Goal: Task Accomplishment & Management: Complete application form

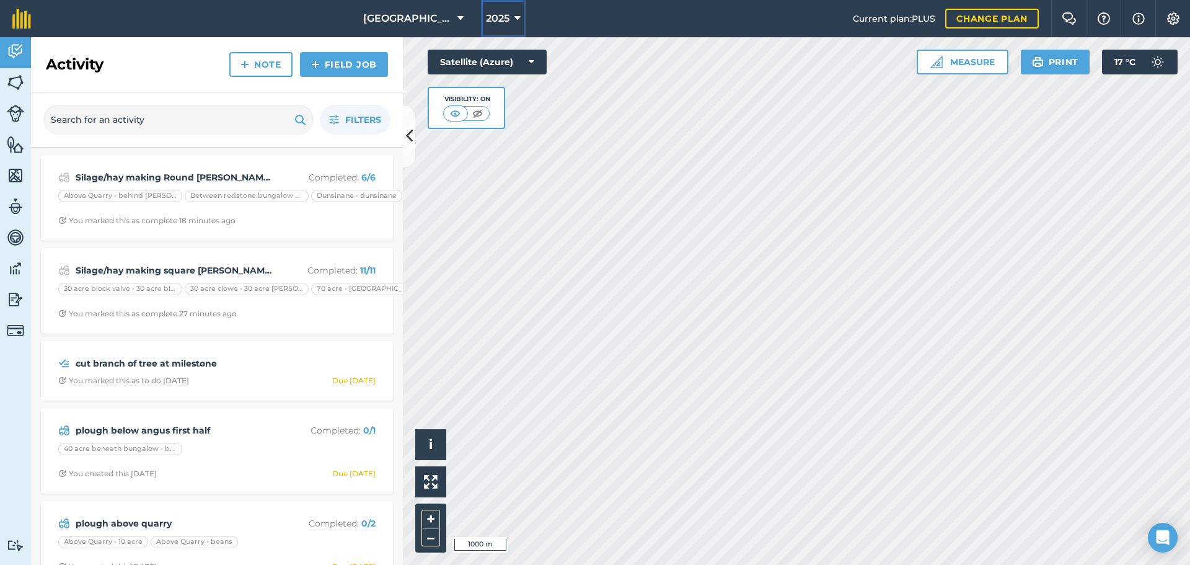
click at [503, 8] on button "2025" at bounding box center [503, 18] width 45 height 37
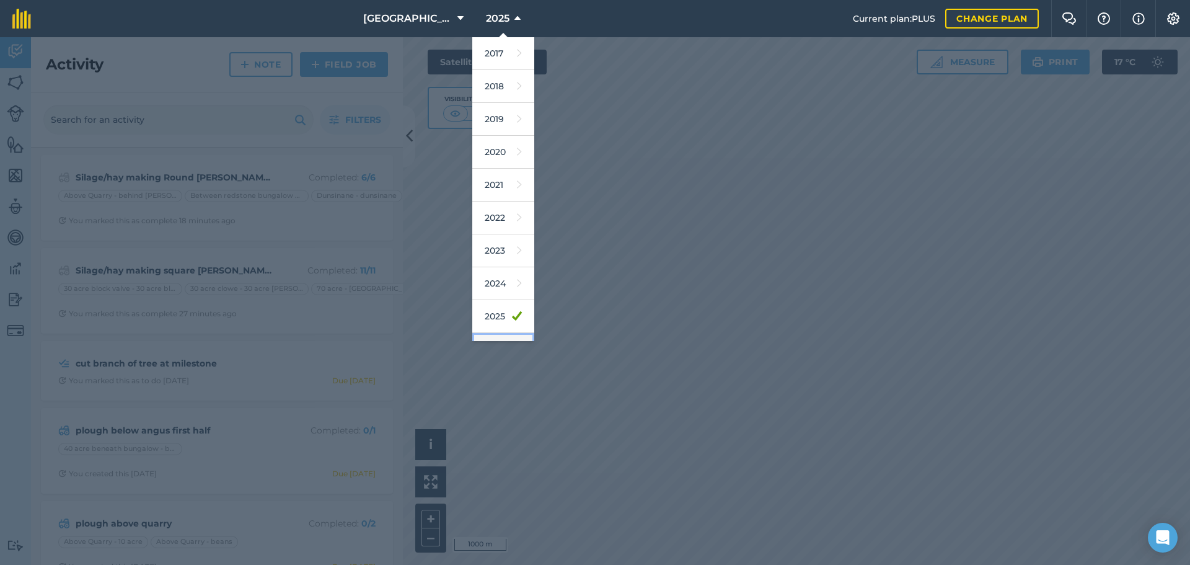
click at [502, 336] on link "2026" at bounding box center [503, 349] width 62 height 33
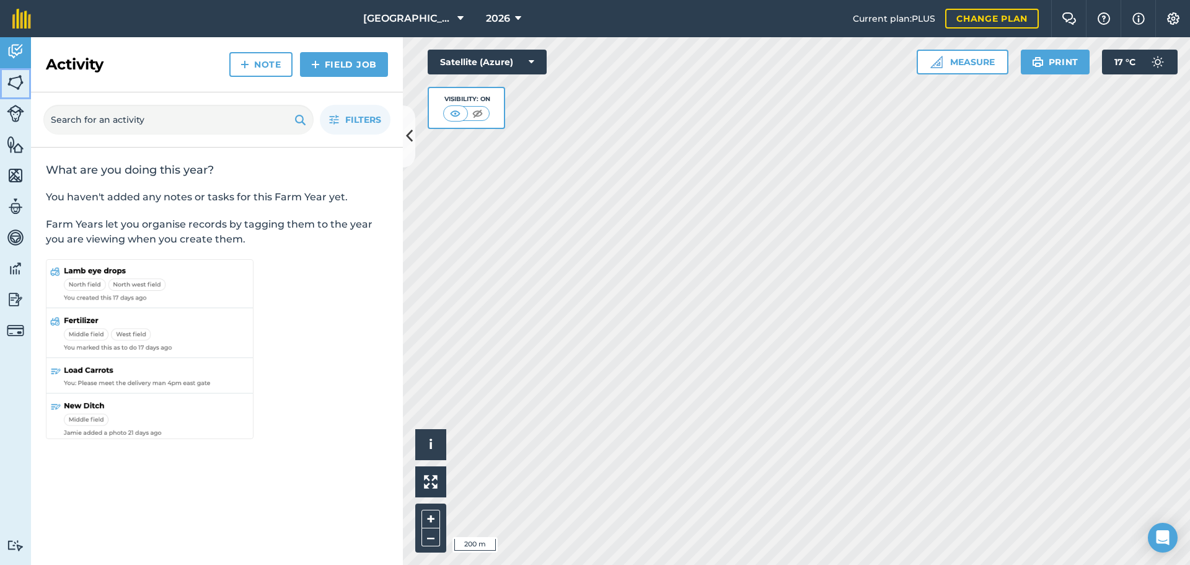
click at [13, 78] on img at bounding box center [15, 82] width 17 height 19
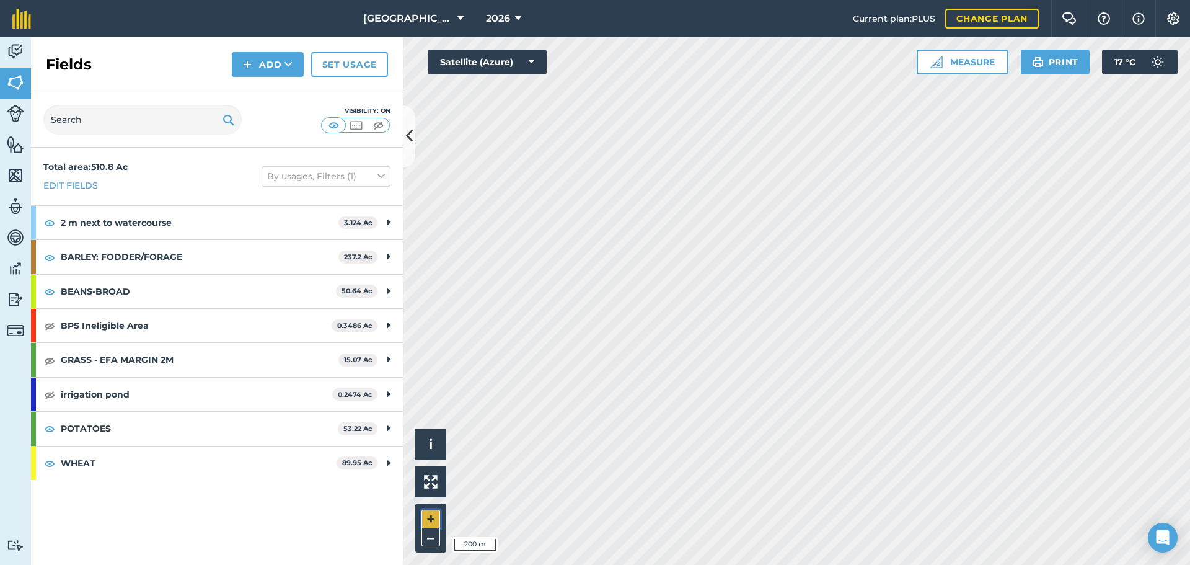
click at [433, 514] on button "+" at bounding box center [431, 519] width 19 height 19
click at [485, 483] on div "Hello i © 2025 TomTom, Microsoft 100 m + –" at bounding box center [796, 301] width 787 height 528
click at [13, 53] on img at bounding box center [15, 51] width 17 height 19
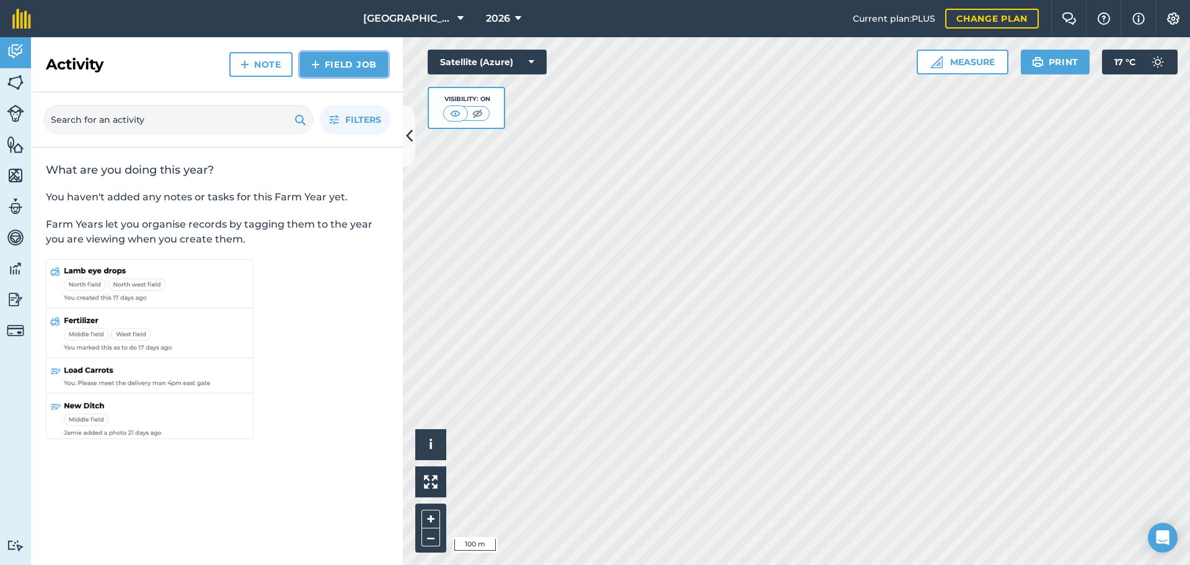
click at [333, 69] on link "Field Job" at bounding box center [344, 64] width 88 height 25
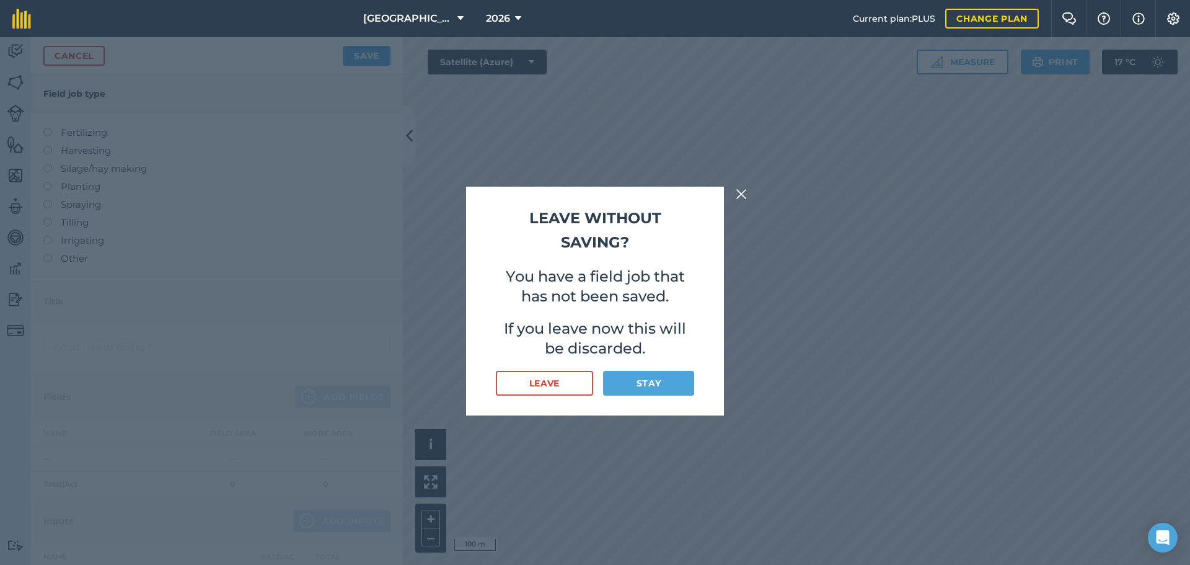
click at [731, 192] on div "Leave without saving? You have a field job that has not been saved. If you leav…" at bounding box center [595, 301] width 1190 height 528
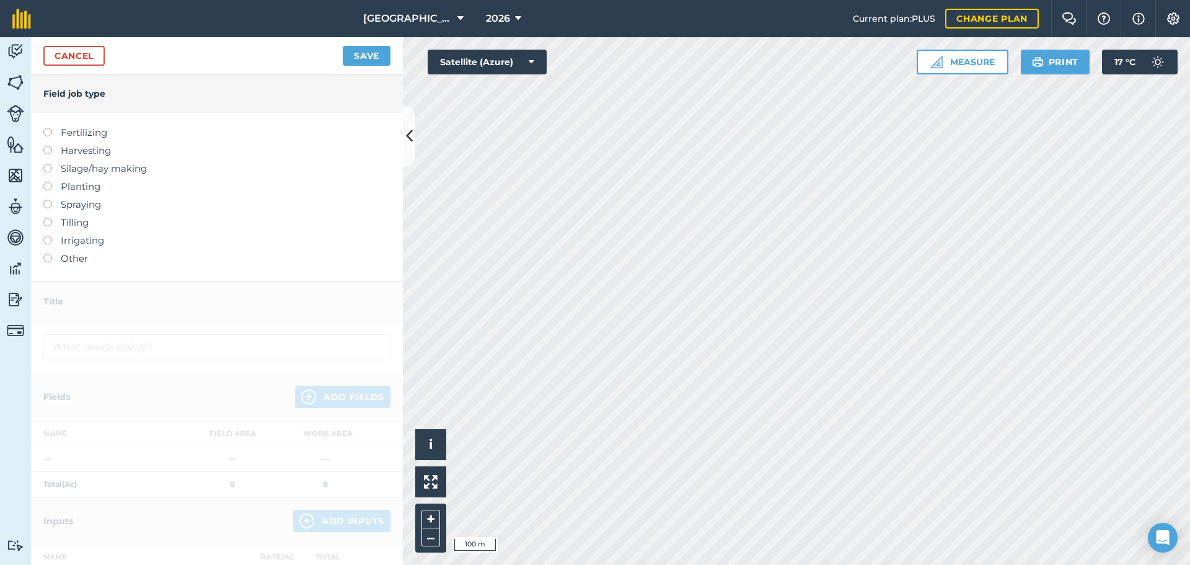
click at [62, 260] on label "Other" at bounding box center [216, 258] width 347 height 15
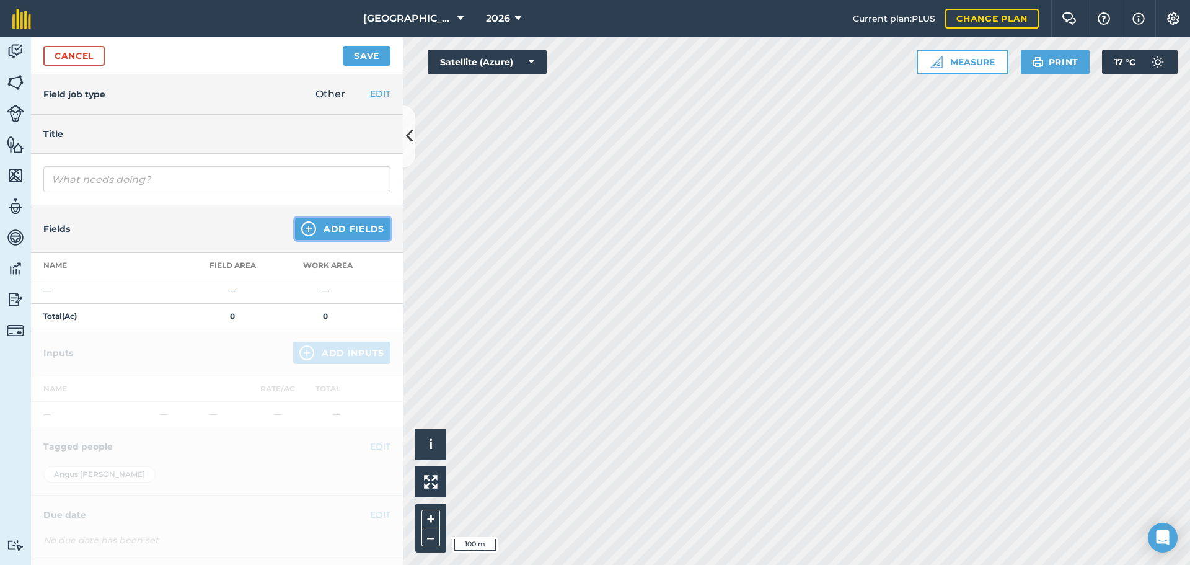
click at [335, 223] on button "Add Fields" at bounding box center [342, 229] width 95 height 22
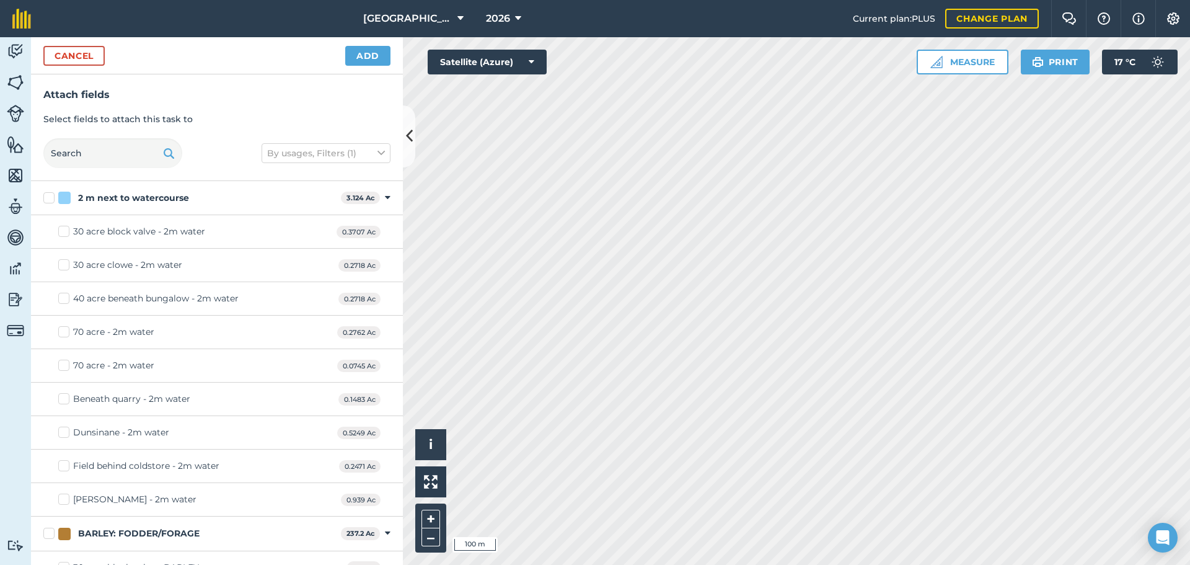
checkbox input "true"
click at [436, 540] on button "–" at bounding box center [431, 537] width 19 height 18
click at [434, 512] on button "+" at bounding box center [431, 519] width 19 height 19
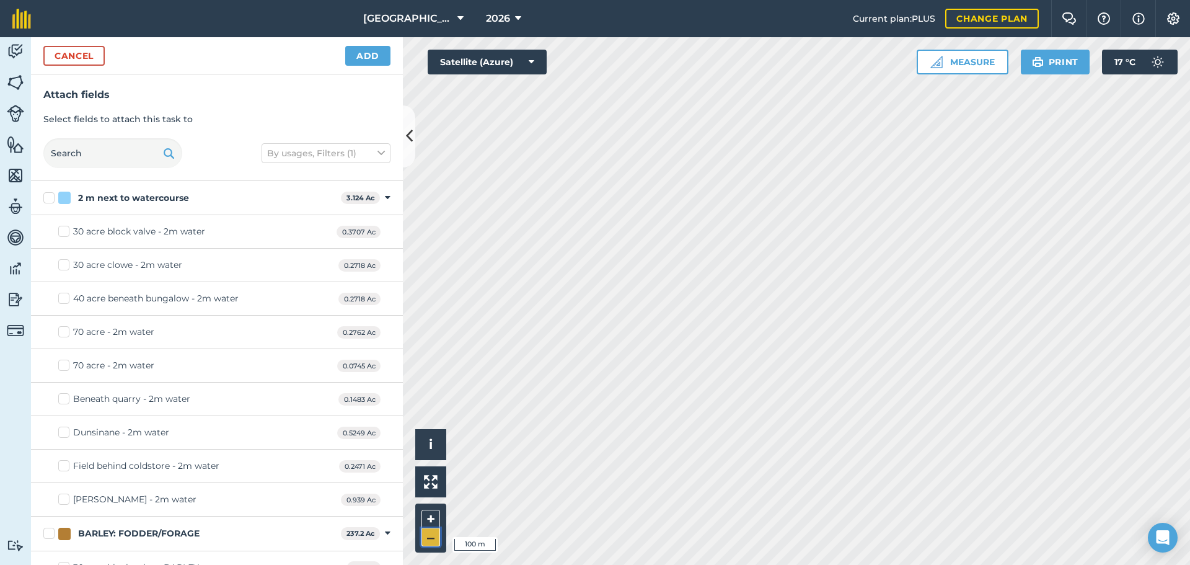
click at [435, 534] on button "–" at bounding box center [431, 537] width 19 height 18
click at [85, 47] on button "Cancel" at bounding box center [73, 56] width 61 height 20
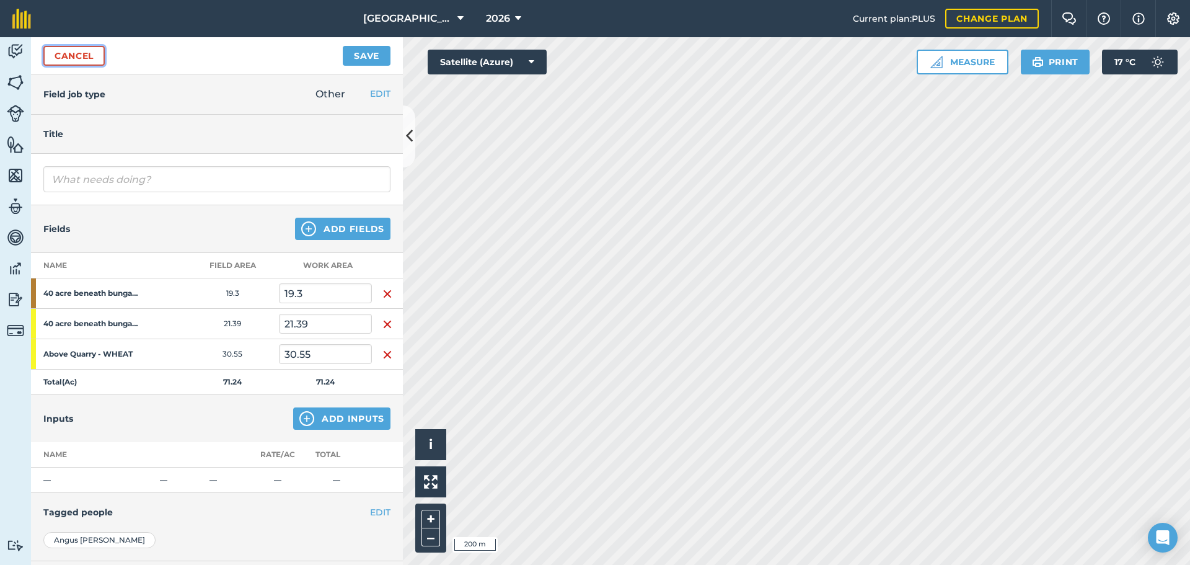
click at [86, 53] on link "Cancel" at bounding box center [73, 56] width 61 height 20
click at [91, 61] on link "Cancel" at bounding box center [73, 56] width 61 height 20
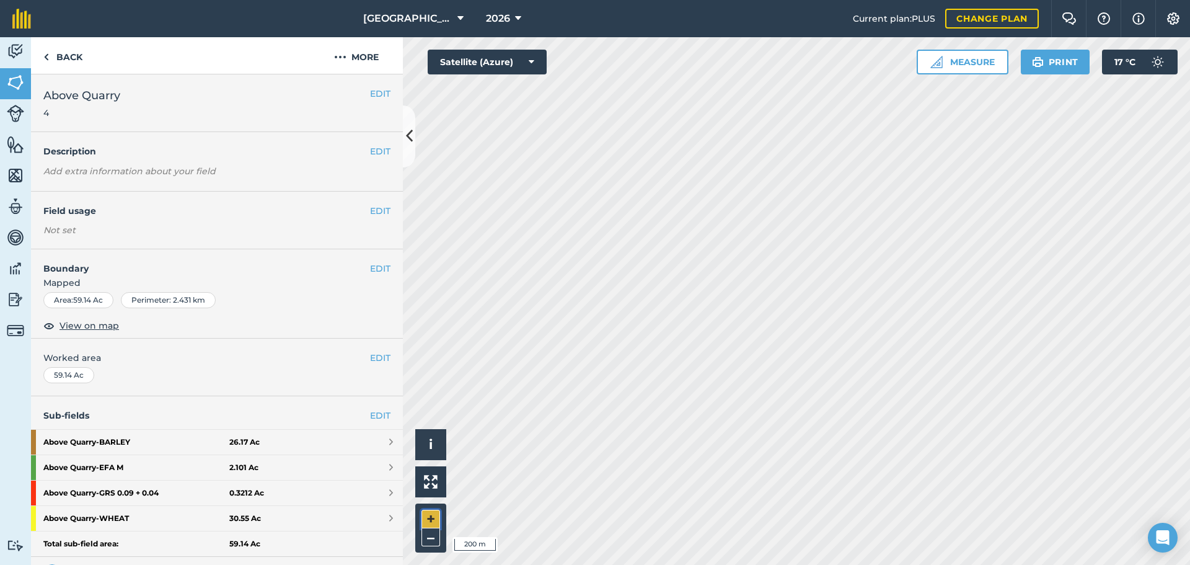
click at [427, 515] on button "+" at bounding box center [431, 519] width 19 height 19
click at [84, 54] on link "Back" at bounding box center [63, 55] width 64 height 37
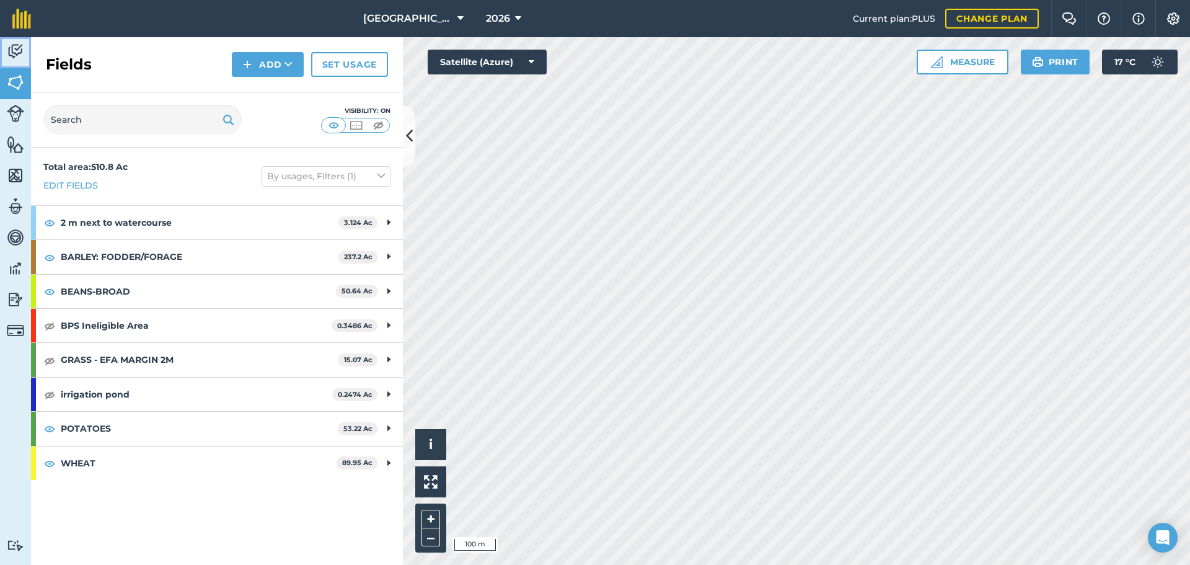
click at [24, 61] on link "Activity" at bounding box center [15, 52] width 31 height 31
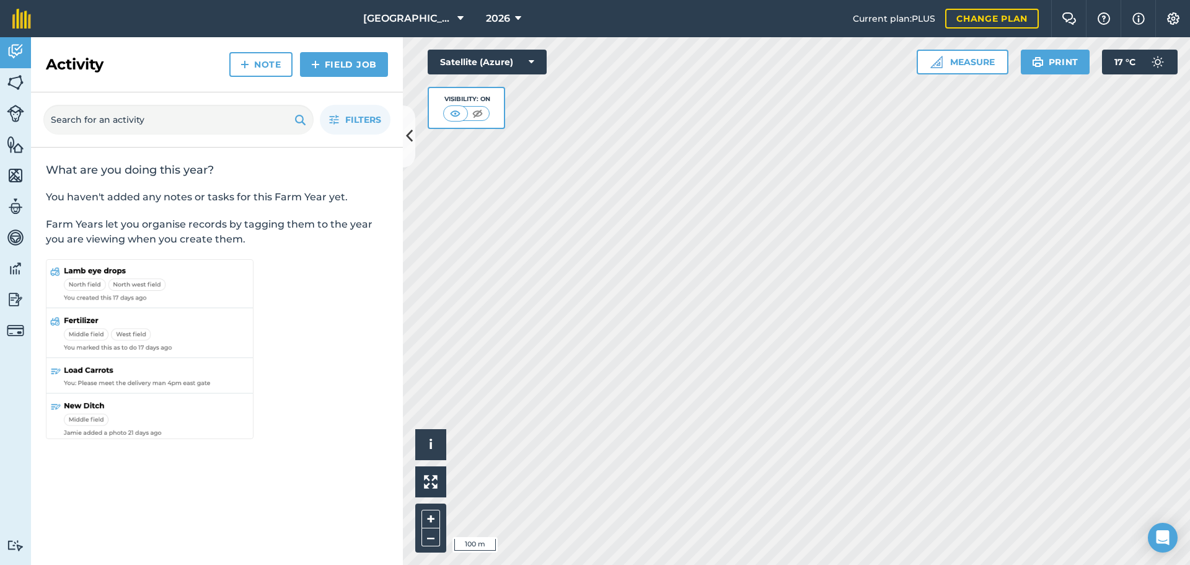
click at [311, 76] on div "Activity Note Field Job" at bounding box center [217, 64] width 372 height 55
click at [275, 72] on link "Note" at bounding box center [260, 64] width 63 height 25
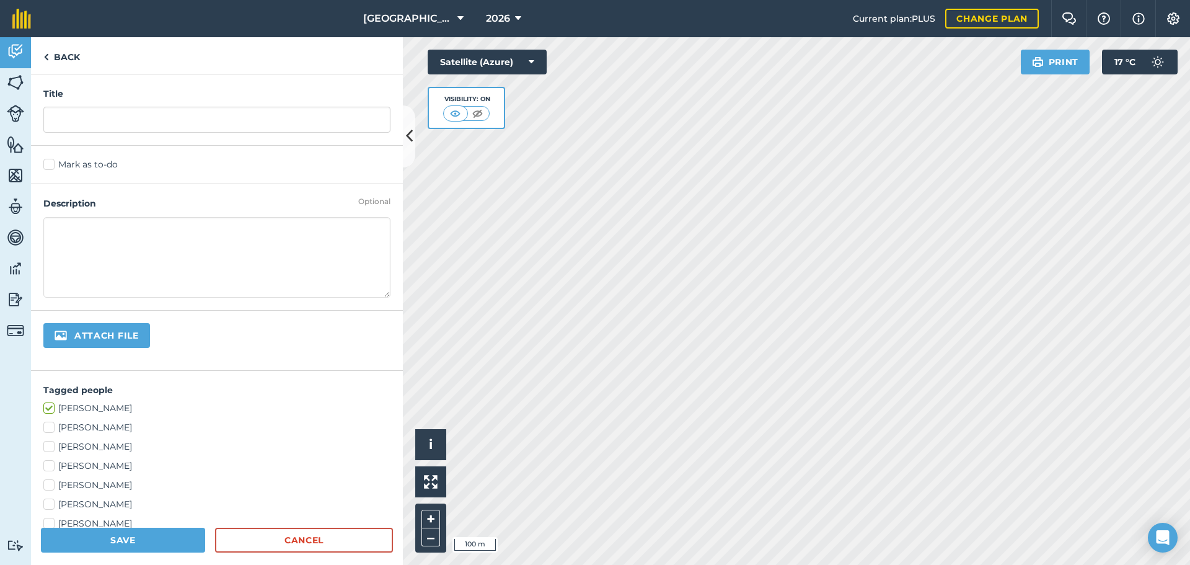
drag, startPoint x: 392, startPoint y: 311, endPoint x: 399, endPoint y: 309, distance: 7.3
click at [399, 309] on div "Title Mark as to-do Optional Description Attach file Tagged people [PERSON_NAME…" at bounding box center [217, 300] width 372 height 453
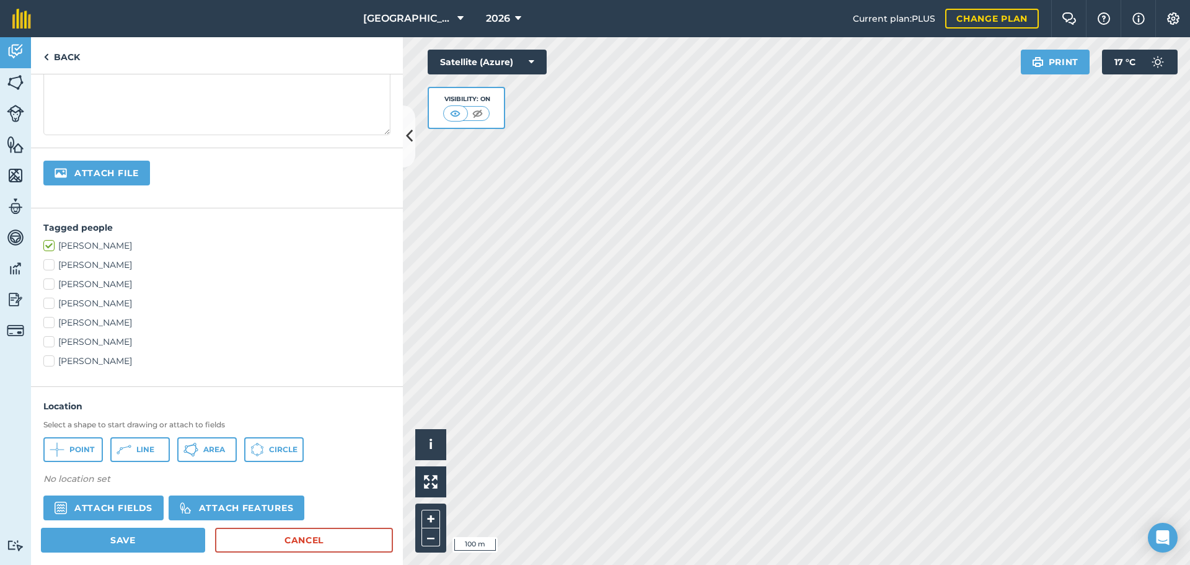
scroll to position [164, 0]
click at [115, 506] on button "Attach fields" at bounding box center [103, 505] width 120 height 25
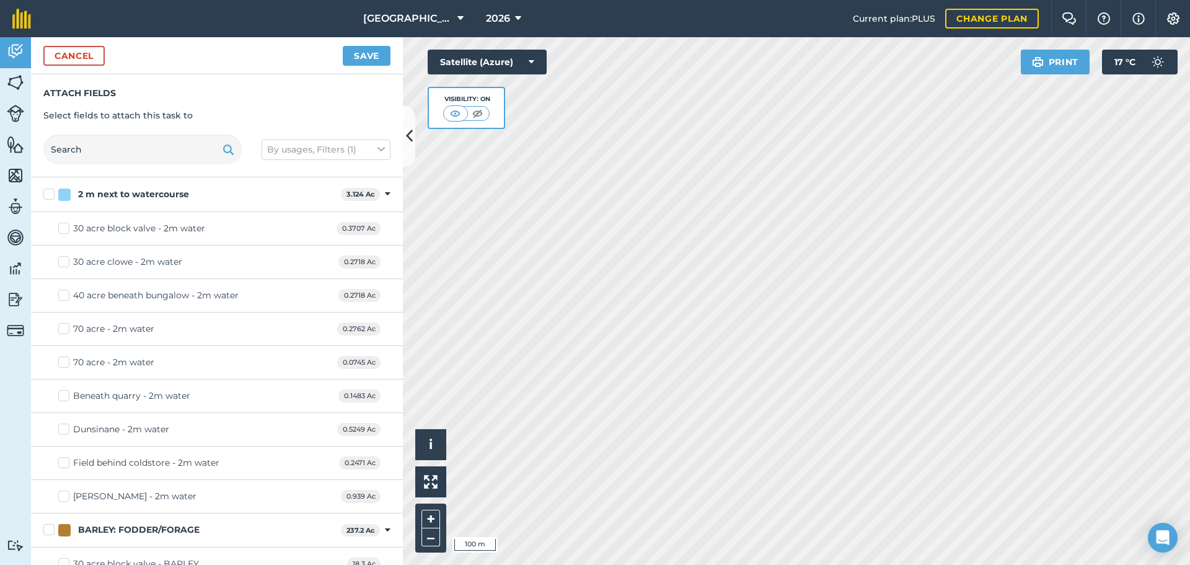
checkbox input "true"
click at [431, 537] on button "–" at bounding box center [431, 537] width 19 height 18
click at [81, 47] on button "Cancel" at bounding box center [73, 56] width 61 height 20
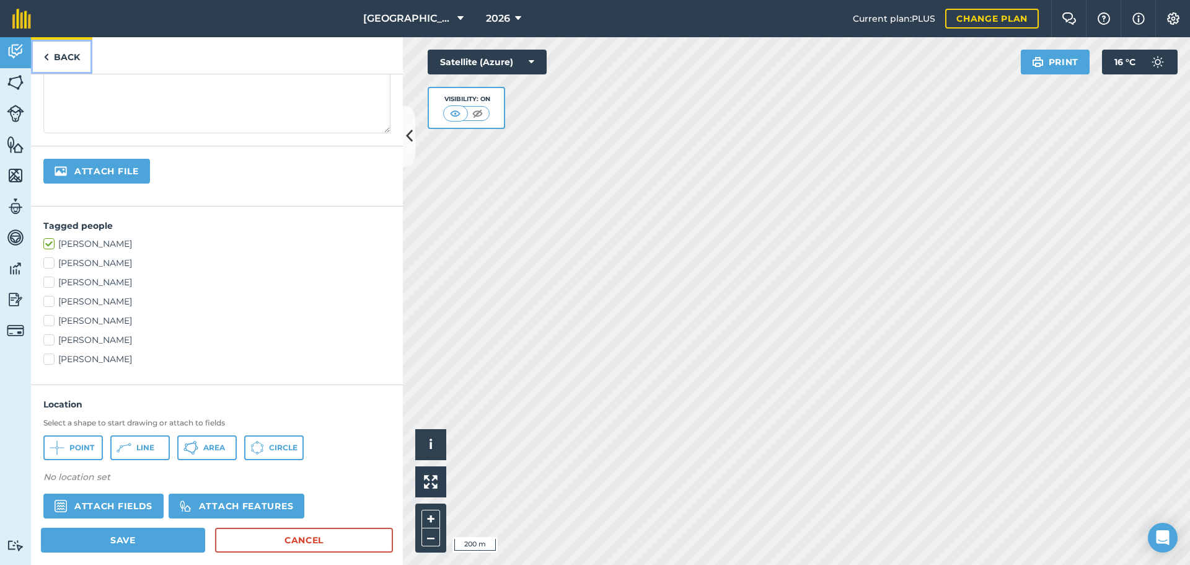
click at [77, 51] on link "Back" at bounding box center [61, 55] width 61 height 37
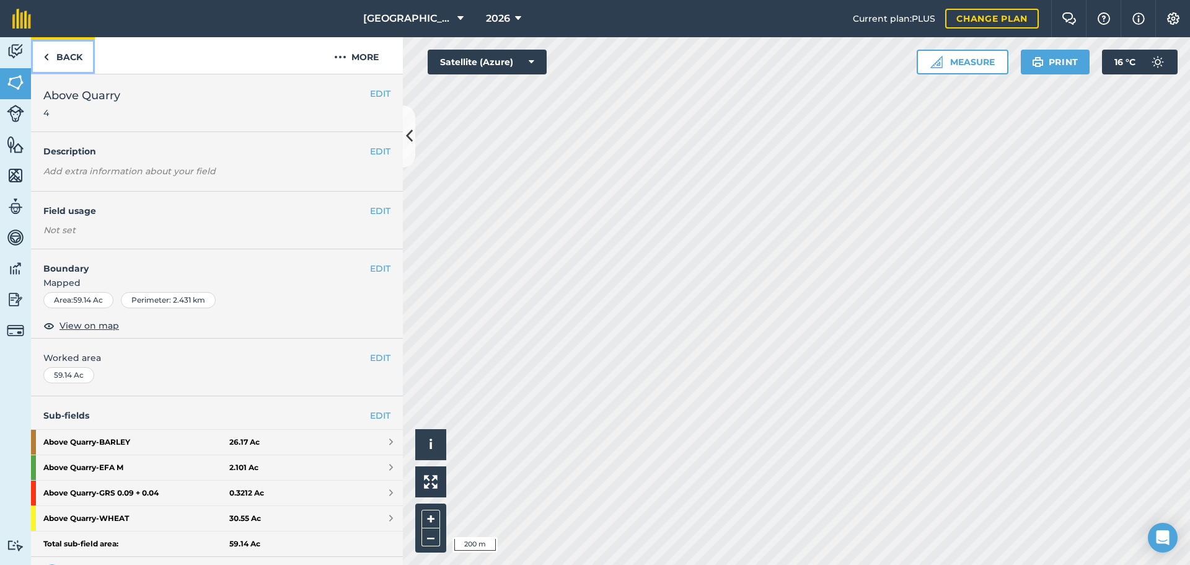
click at [45, 43] on link "Back" at bounding box center [63, 55] width 64 height 37
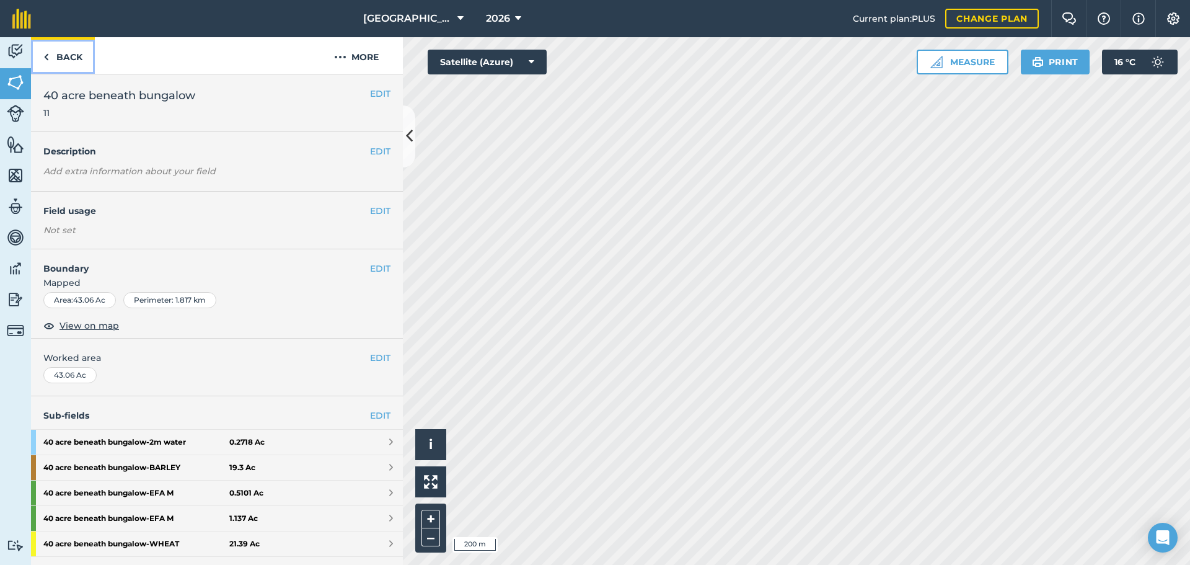
click at [63, 68] on link "Back" at bounding box center [63, 55] width 64 height 37
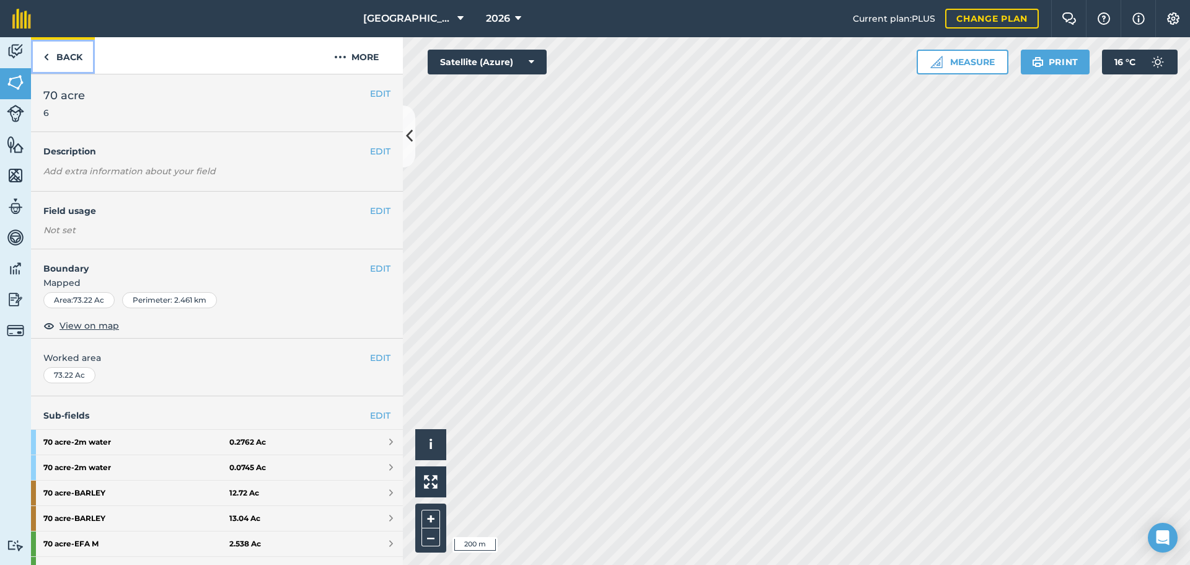
click at [63, 68] on link "Back" at bounding box center [63, 55] width 64 height 37
